Goal: Find specific page/section: Find specific page/section

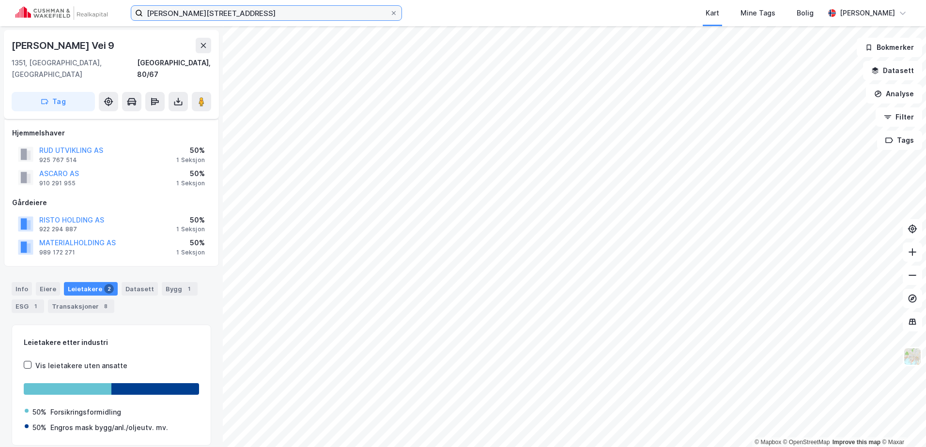
drag, startPoint x: 0, startPoint y: 0, endPoint x: 47, endPoint y: 16, distance: 49.8
click at [60, 16] on div "[PERSON_NAME] vei 9 Kart Mine Tags [PERSON_NAME]" at bounding box center [463, 13] width 926 height 26
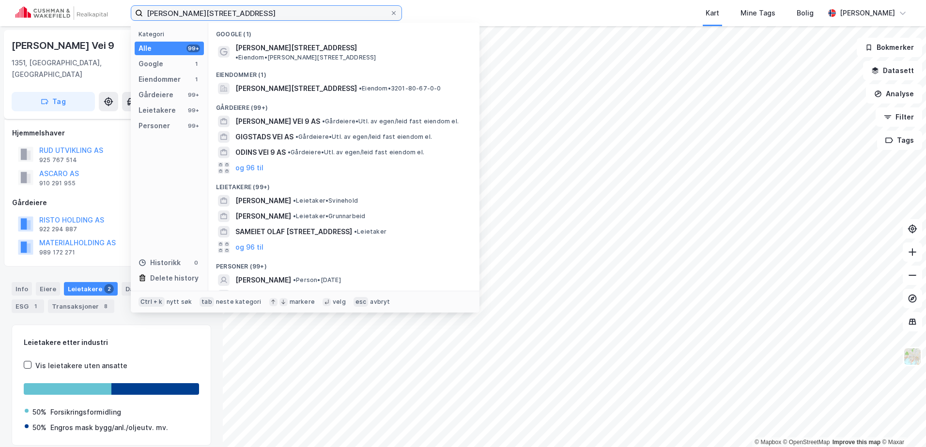
scroll to position [26, 0]
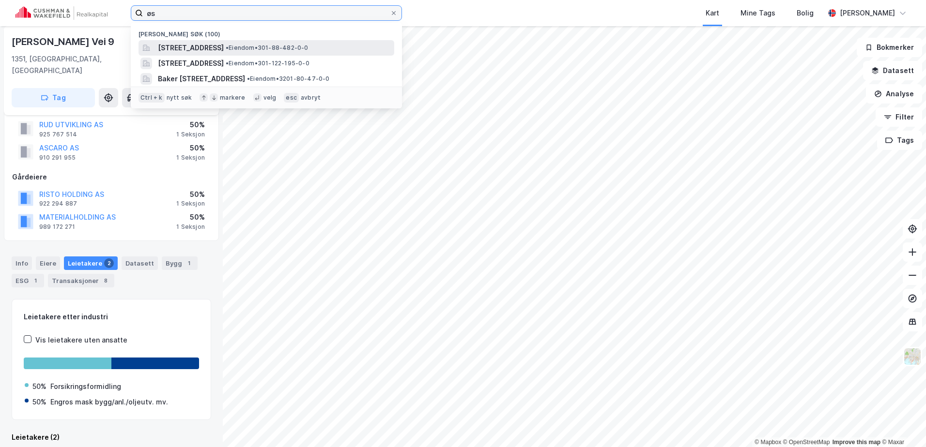
type input "øs"
click at [196, 47] on span "[STREET_ADDRESS]" at bounding box center [191, 48] width 66 height 12
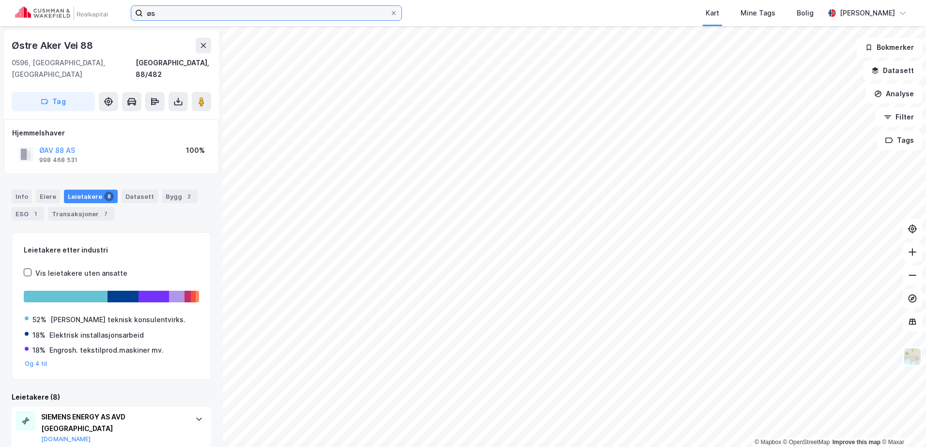
click at [177, 14] on input "øs" at bounding box center [266, 13] width 247 height 15
